Goal: Task Accomplishment & Management: Manage account settings

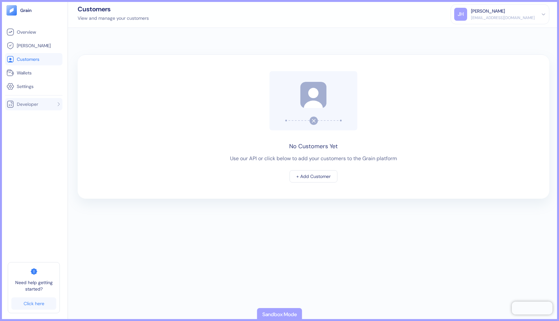
click at [24, 105] on span "Developer" at bounding box center [27, 104] width 21 height 6
click at [23, 128] on span "Docs" at bounding box center [21, 128] width 11 height 6
click at [22, 128] on span "Docs" at bounding box center [21, 128] width 11 height 6
click at [533, 11] on div "[PERSON_NAME]" at bounding box center [503, 11] width 64 height 7
click at [507, 17] on div "[EMAIL_ADDRESS][DOMAIN_NAME]" at bounding box center [503, 18] width 64 height 6
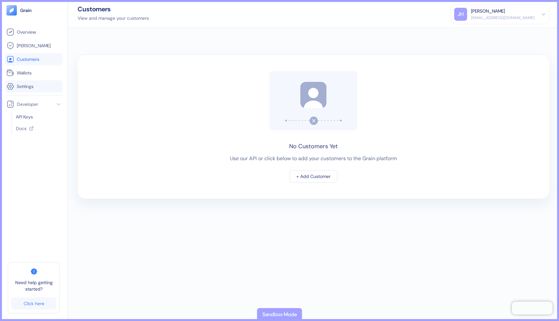
click at [33, 85] on span "Settings" at bounding box center [25, 86] width 17 height 6
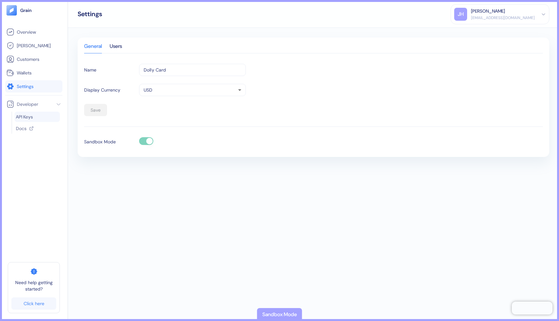
click at [35, 118] on link "API Keys" at bounding box center [37, 117] width 43 height 6
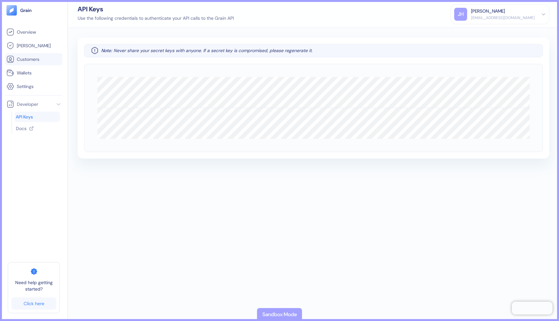
click at [28, 57] on span "Customers" at bounding box center [28, 59] width 23 height 6
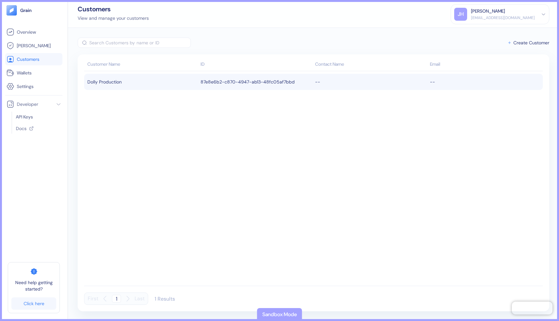
click at [144, 83] on div "Dolly Production" at bounding box center [142, 81] width 110 height 11
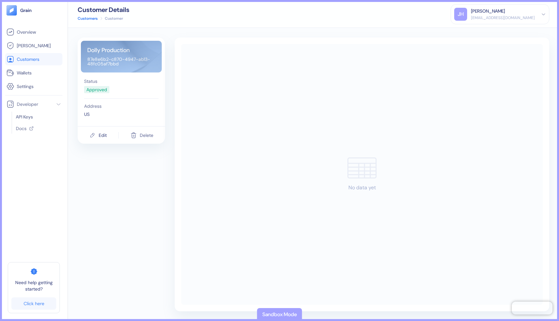
click at [140, 136] on div "Delete" at bounding box center [147, 135] width 14 height 5
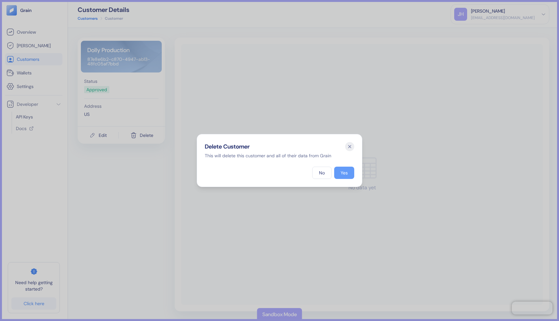
click at [343, 171] on div "Yes" at bounding box center [344, 173] width 7 height 5
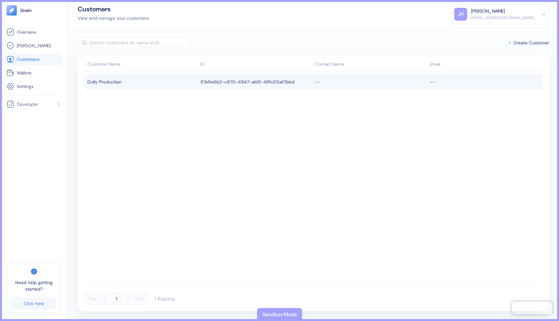
click at [142, 81] on div "Dolly Production" at bounding box center [142, 81] width 110 height 11
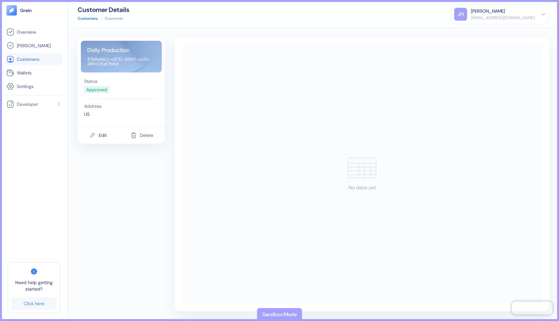
click at [145, 135] on div "Delete" at bounding box center [147, 135] width 14 height 5
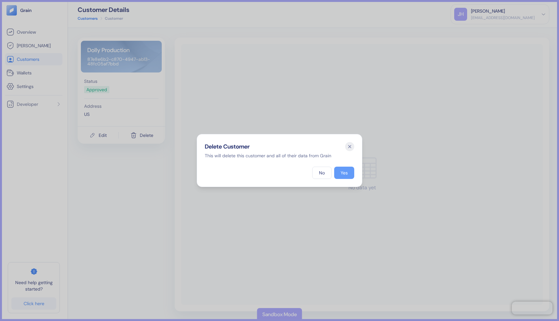
click at [344, 174] on div "Yes" at bounding box center [344, 173] width 7 height 5
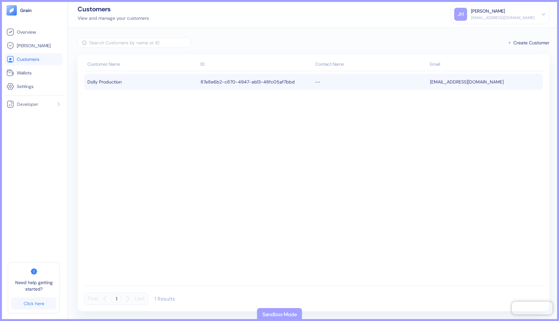
click at [172, 78] on div "Dolly Production" at bounding box center [142, 81] width 110 height 11
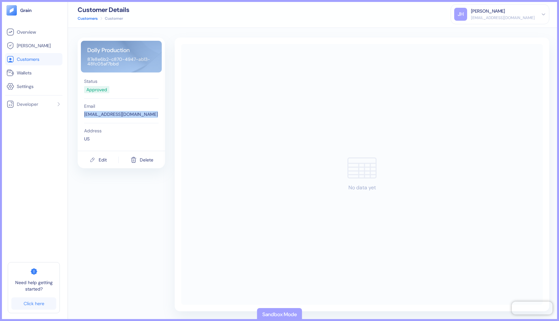
drag, startPoint x: 147, startPoint y: 115, endPoint x: 79, endPoint y: 114, distance: 67.9
click at [79, 114] on div "Status Approved Email [EMAIL_ADDRESS][DOMAIN_NAME] Address US" at bounding box center [121, 112] width 87 height 77
copy div "[EMAIL_ADDRESS][DOMAIN_NAME]"
click at [141, 161] on div "Delete" at bounding box center [147, 160] width 14 height 5
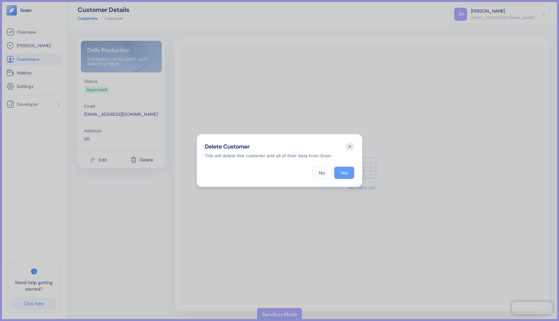
click at [345, 175] on div "Yes" at bounding box center [344, 173] width 7 height 5
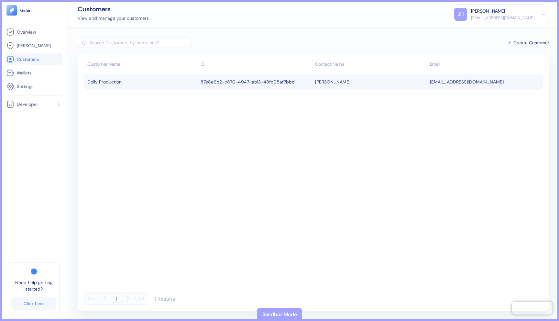
click at [242, 82] on td "87e8e6b2-c870-4947-ab13-48fc05af7bbd" at bounding box center [256, 82] width 115 height 16
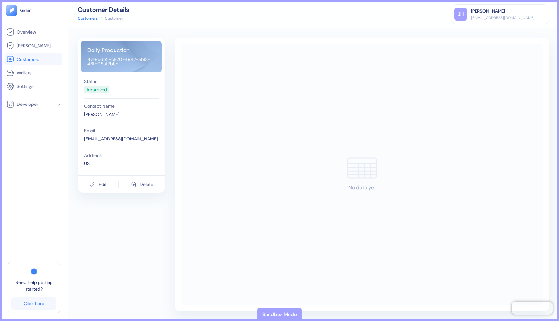
click at [151, 178] on button "Delete" at bounding box center [141, 184] width 23 height 12
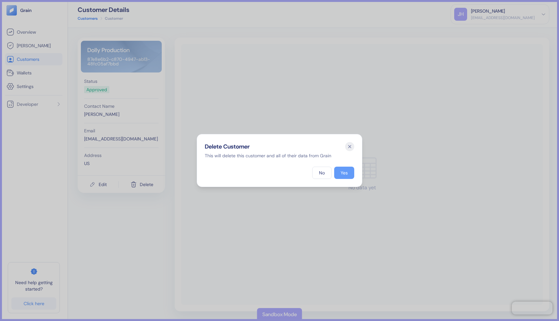
click at [342, 175] on div "Yes" at bounding box center [344, 173] width 7 height 5
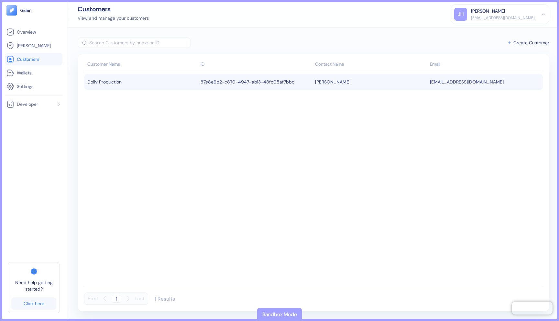
click at [178, 80] on div "Dolly Production" at bounding box center [142, 81] width 110 height 11
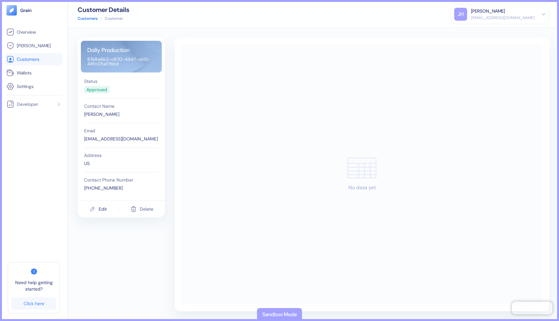
click at [145, 212] on button "Delete" at bounding box center [141, 209] width 23 height 12
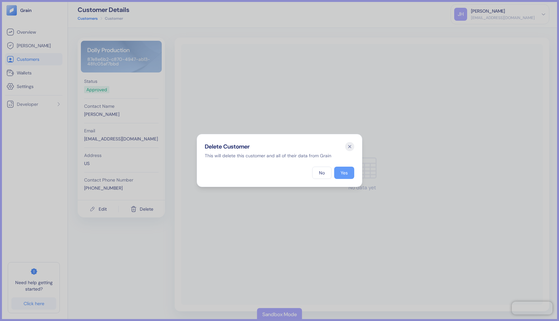
click at [342, 169] on button "Yes" at bounding box center [344, 173] width 20 height 12
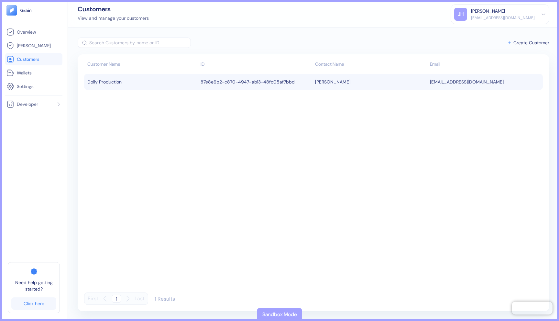
click at [201, 84] on td "87e8e6b2-c870-4947-ab13-48fc05af7bbd" at bounding box center [256, 82] width 115 height 16
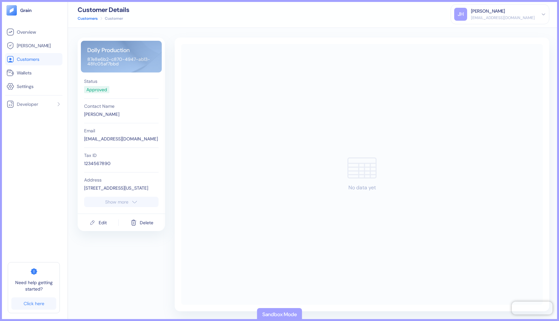
drag, startPoint x: 120, startPoint y: 64, endPoint x: 86, endPoint y: 58, distance: 34.7
click at [86, 58] on div "Dolly Production 87e8e6b2-c870-4947-ab13-48fc05af7bbd" at bounding box center [121, 57] width 81 height 32
drag, startPoint x: 86, startPoint y: 58, endPoint x: 122, endPoint y: 64, distance: 36.0
click at [122, 64] on div "Dolly Production 87e8e6b2-c870-4947-ab13-48fc05af7bbd" at bounding box center [121, 57] width 81 height 32
click at [29, 70] on span "Wallets" at bounding box center [24, 73] width 15 height 6
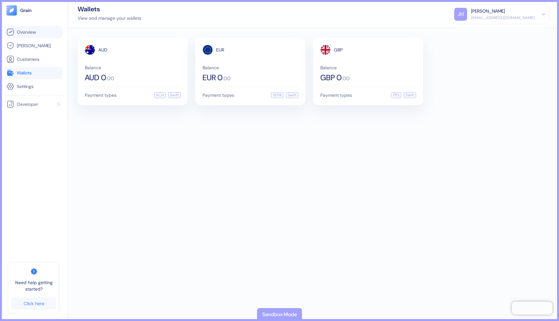
click at [33, 35] on span "Overview" at bounding box center [26, 32] width 19 height 6
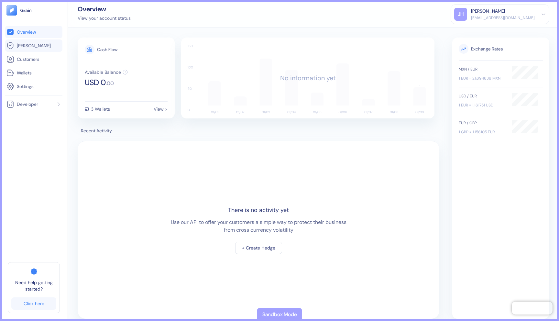
click at [30, 44] on span "[PERSON_NAME]" at bounding box center [34, 45] width 34 height 6
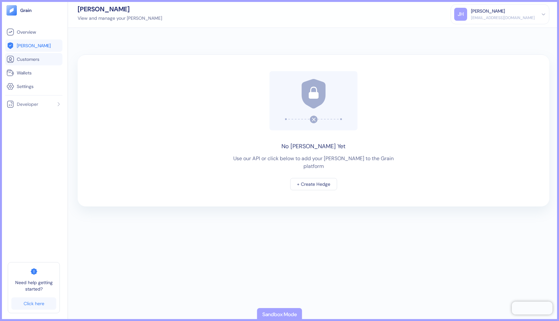
click at [28, 60] on span "Customers" at bounding box center [28, 59] width 23 height 6
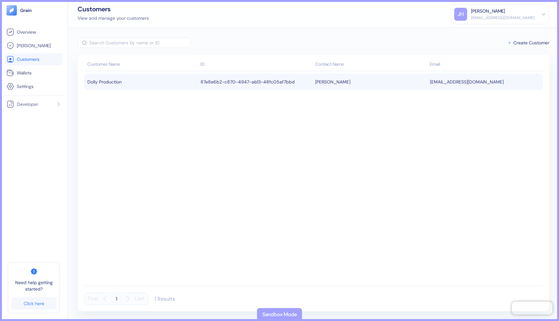
click at [187, 85] on div "Dolly Production" at bounding box center [142, 81] width 110 height 11
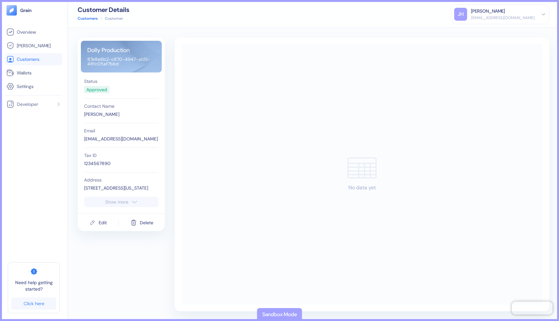
click at [104, 202] on button "Show more" at bounding box center [121, 202] width 74 height 10
click at [45, 72] on link "Wallets" at bounding box center [33, 73] width 55 height 8
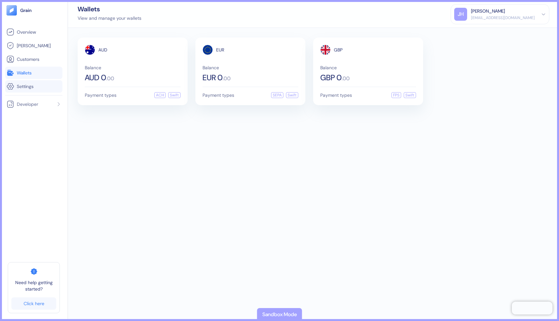
click at [35, 89] on link "Settings" at bounding box center [33, 87] width 55 height 8
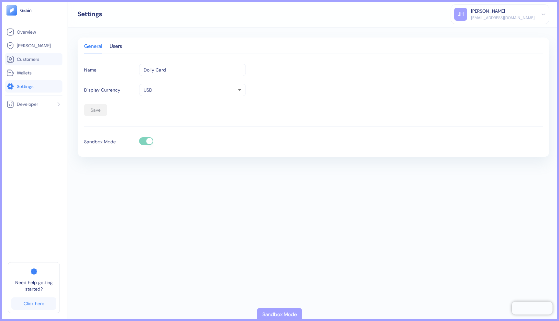
click at [30, 63] on link "Customers" at bounding box center [33, 59] width 55 height 8
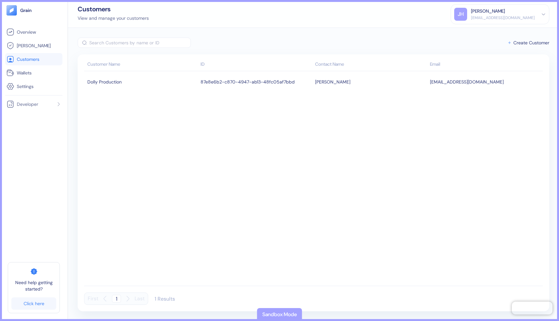
click at [149, 91] on tbody "Dolly Production 87e8e6b2-c870-4947-ab13-48fc05af7bbd [PERSON_NAME] [EMAIL_ADDR…" at bounding box center [313, 177] width 459 height 212
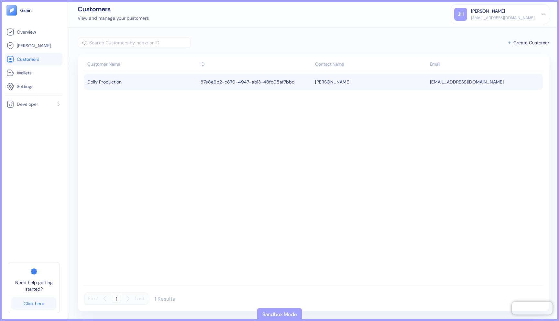
click at [150, 87] on td "Dolly Production" at bounding box center [141, 82] width 115 height 16
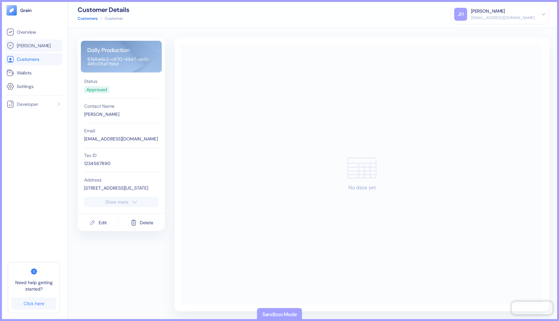
click at [26, 42] on span "[PERSON_NAME]" at bounding box center [34, 45] width 34 height 6
